Goal: Book appointment/travel/reservation

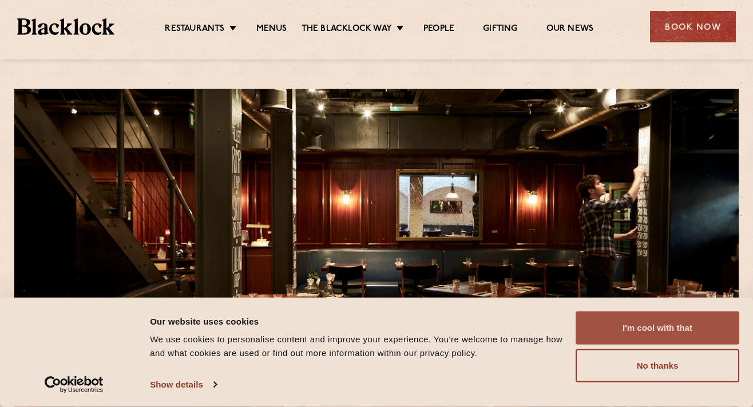
click at [657, 334] on button "I'm cool with that" at bounding box center [658, 327] width 164 height 33
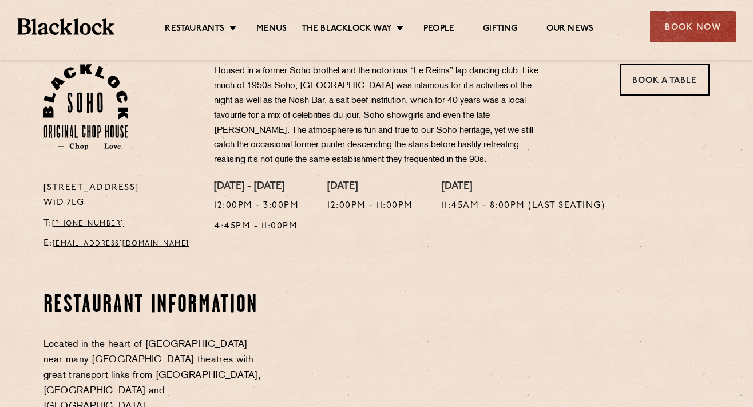
scroll to position [401, 0]
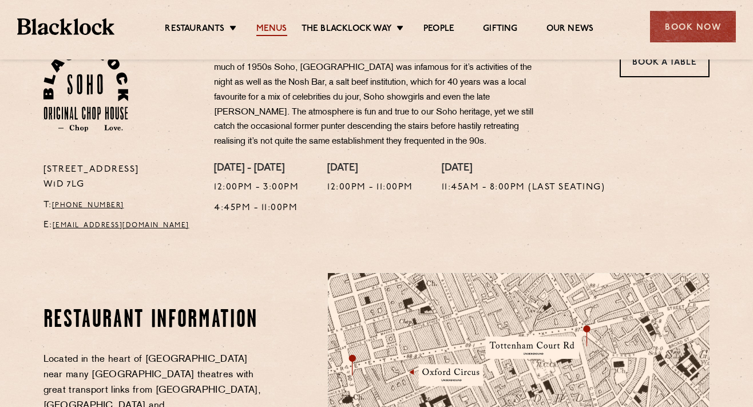
click at [268, 27] on link "Menus" at bounding box center [271, 29] width 31 height 13
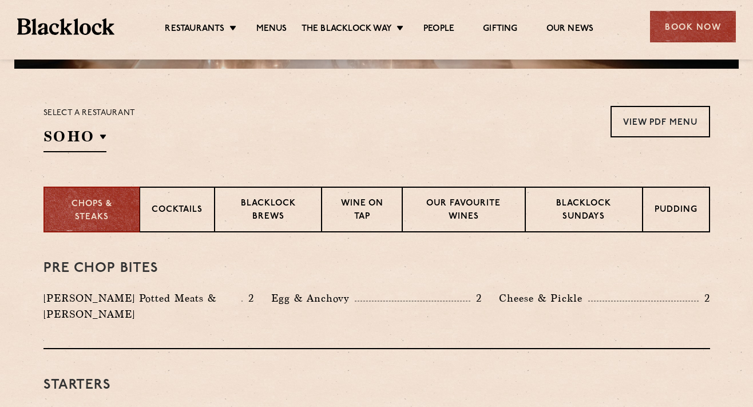
scroll to position [286, 0]
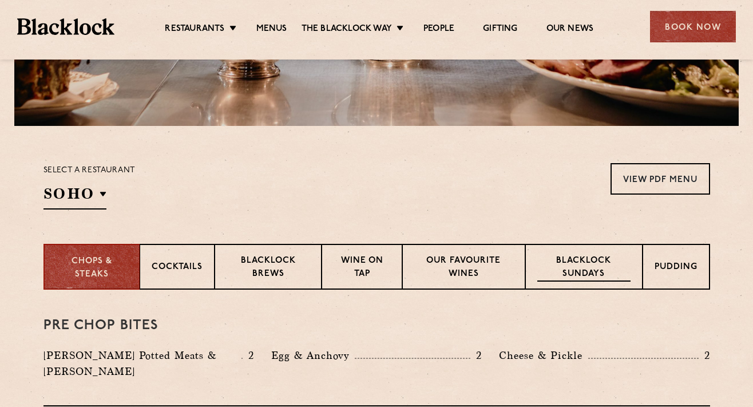
click at [561, 270] on p "Blacklock Sundays" at bounding box center [583, 268] width 93 height 27
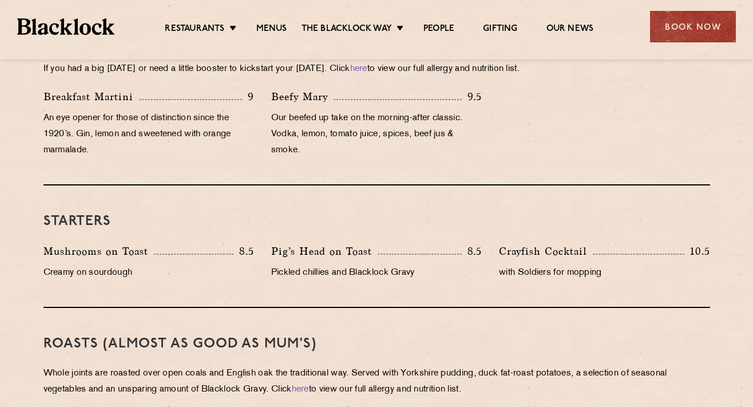
scroll to position [859, 0]
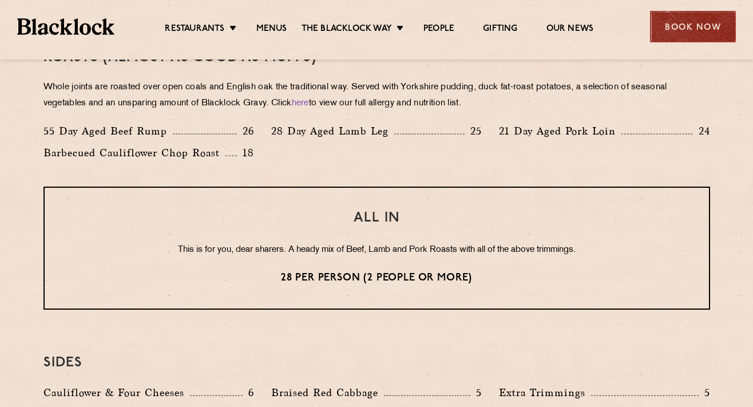
click at [685, 25] on div "Book Now" at bounding box center [693, 26] width 86 height 31
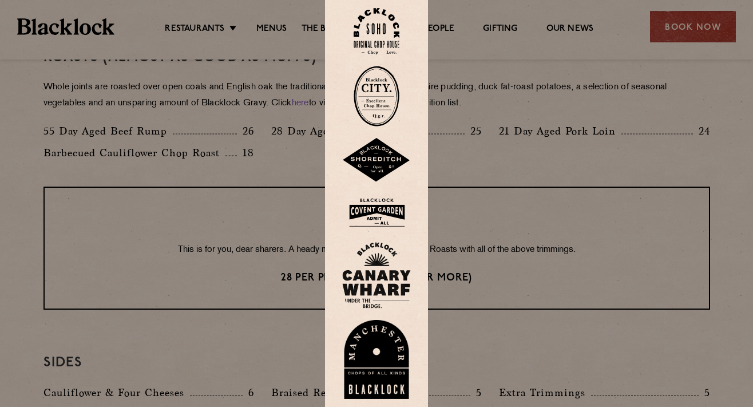
click at [387, 25] on img at bounding box center [377, 31] width 46 height 46
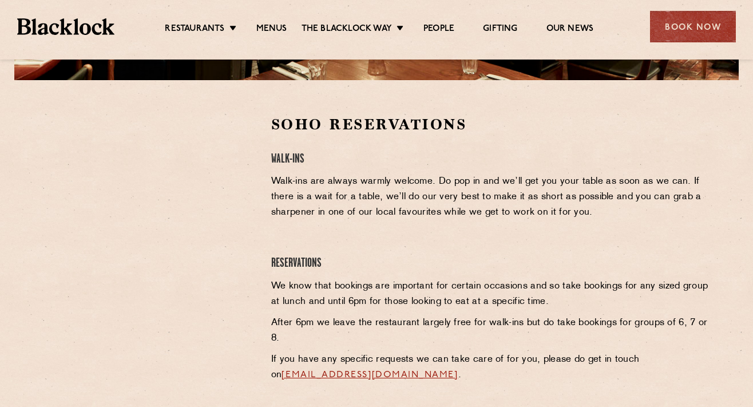
scroll to position [343, 0]
